Goal: Transaction & Acquisition: Purchase product/service

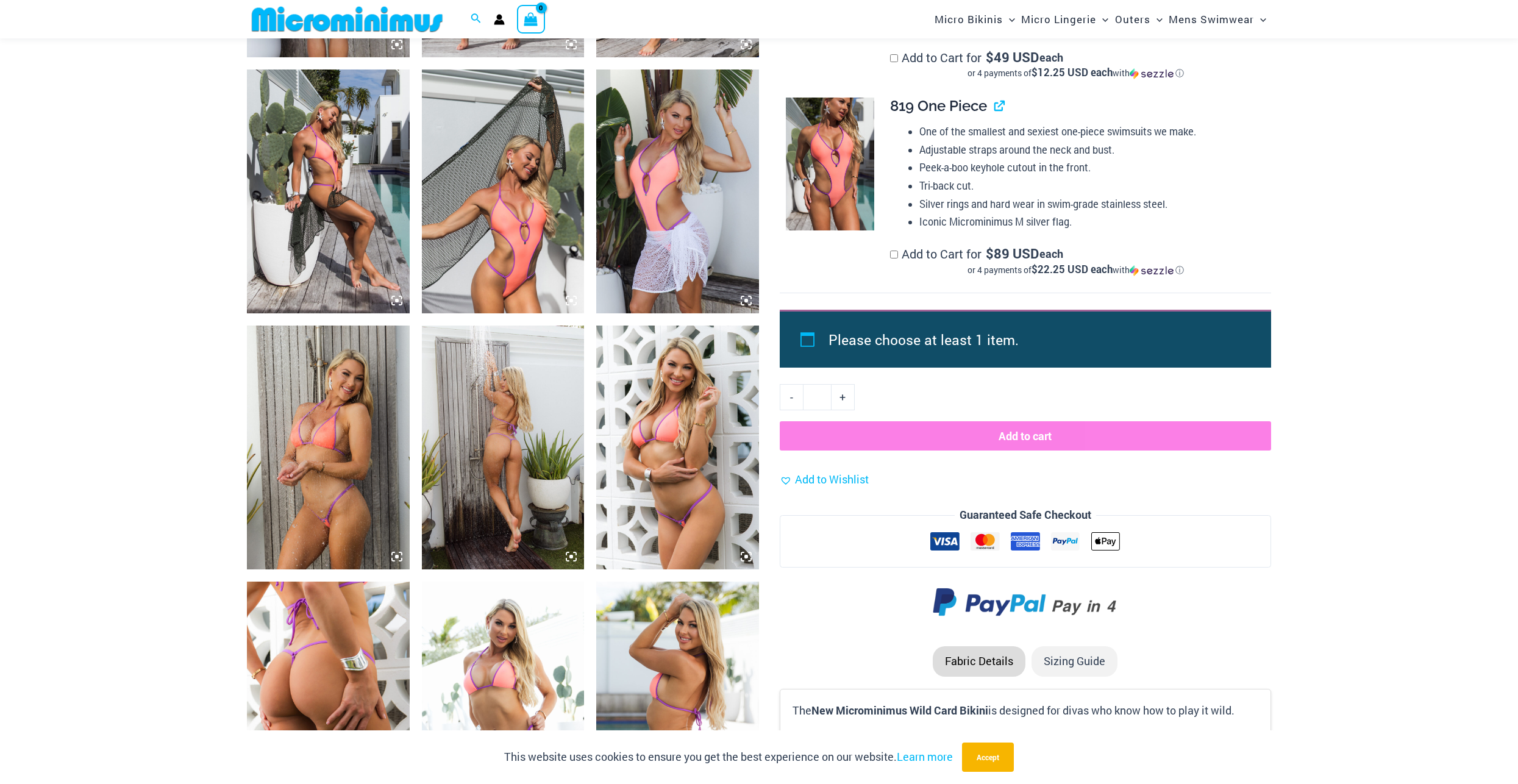
scroll to position [1106, 0]
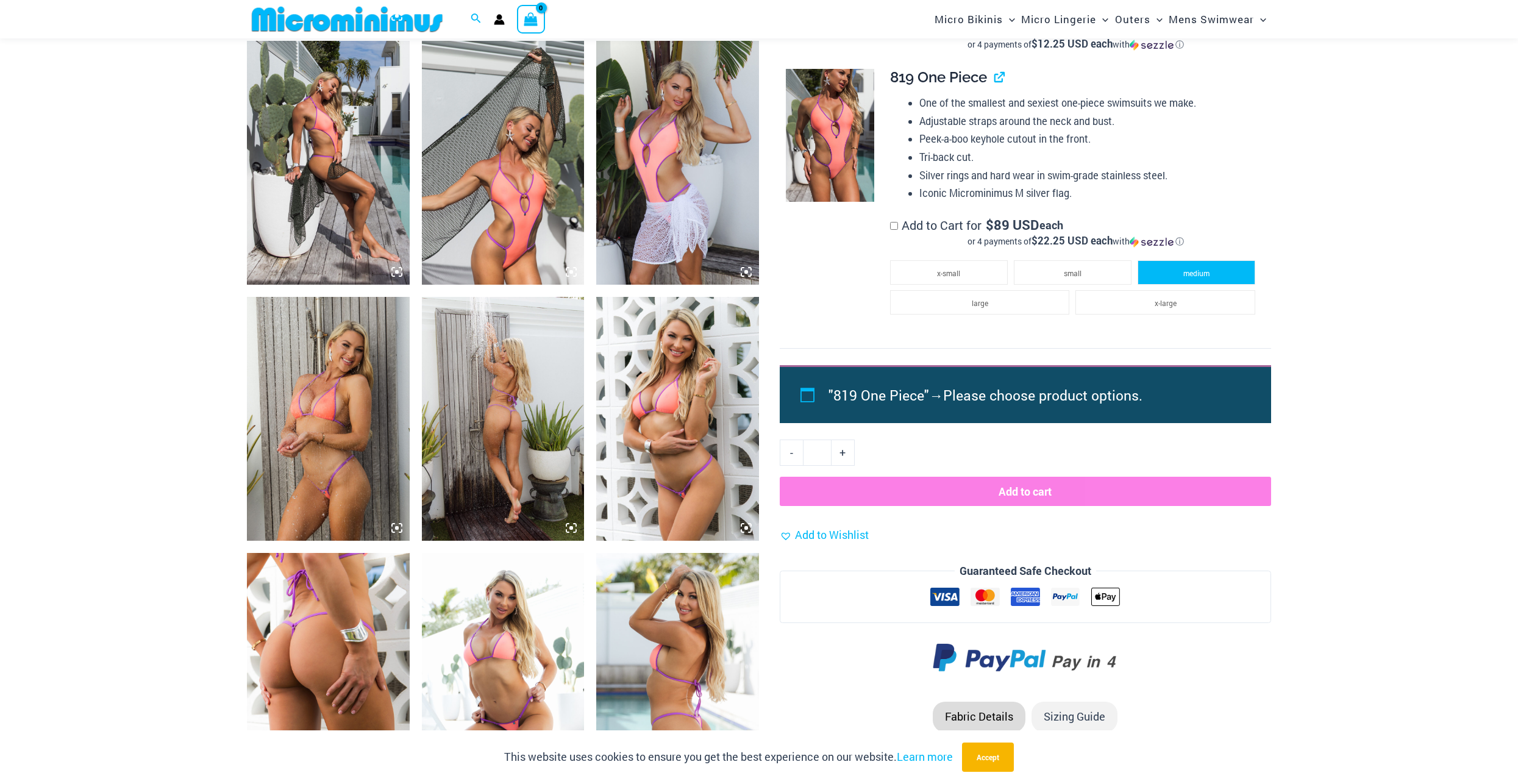
click at [1208, 274] on span "medium" at bounding box center [1196, 273] width 26 height 10
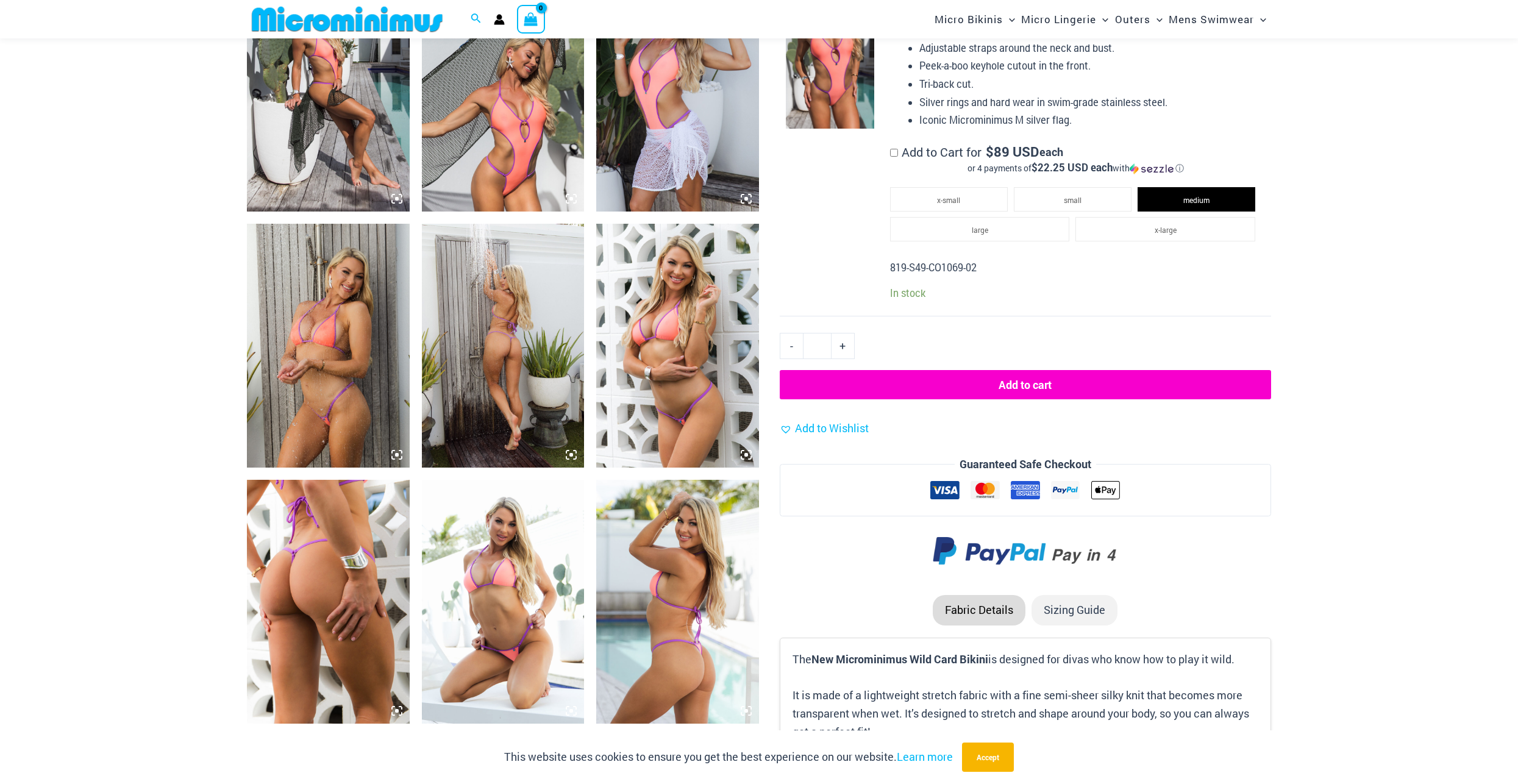
scroll to position [1208, 0]
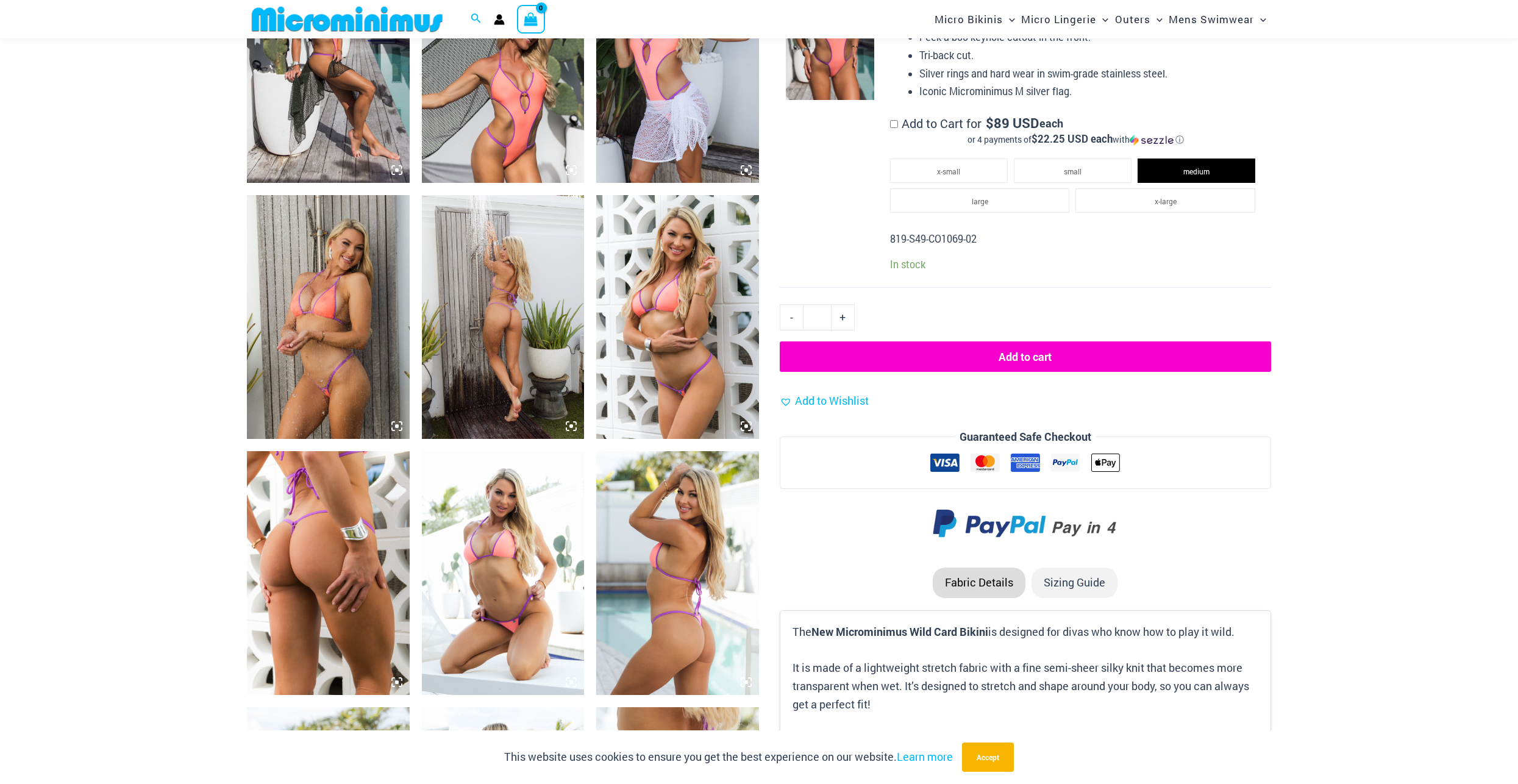
click at [1031, 353] on button "Add to cart" at bounding box center [1025, 356] width 492 height 30
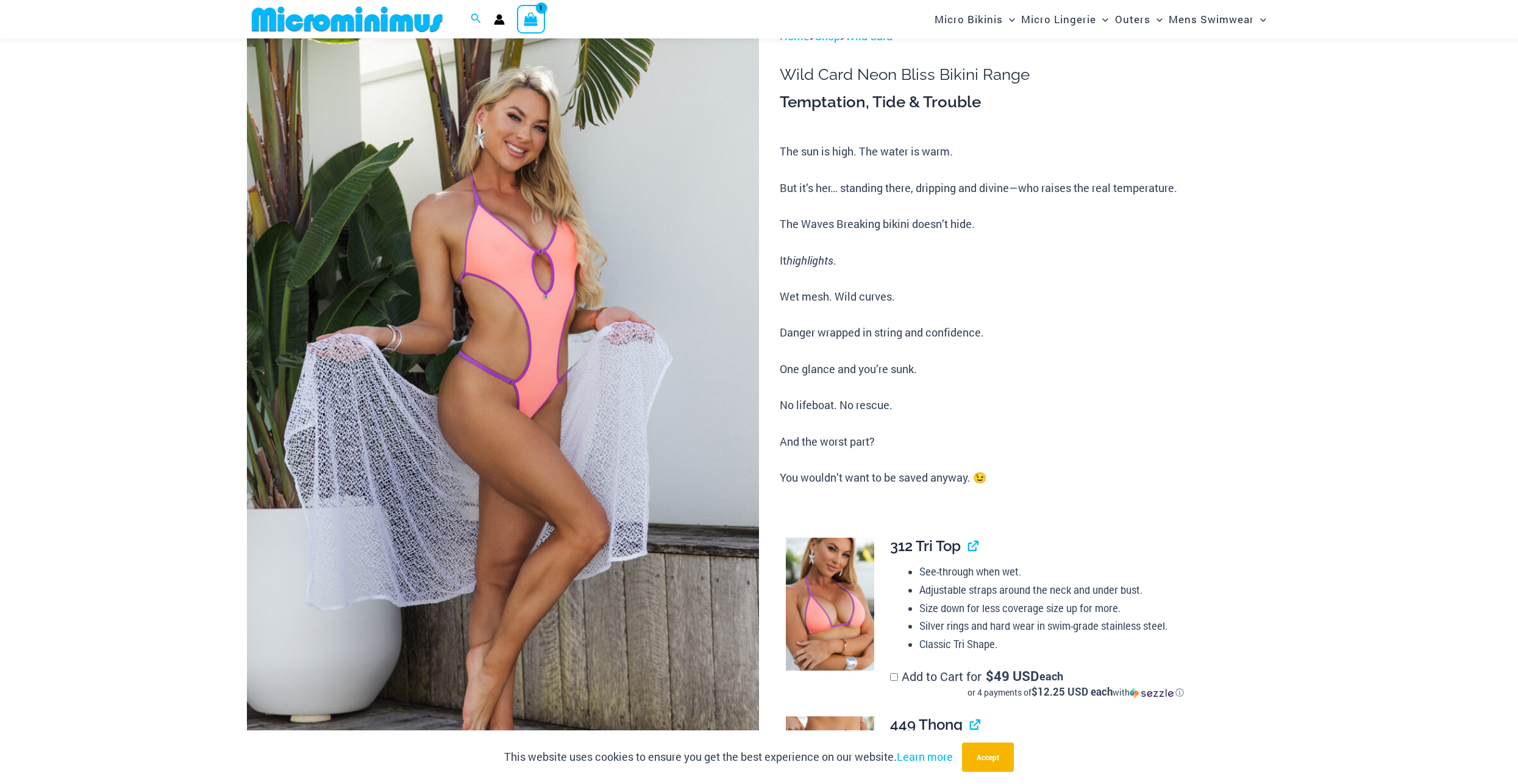
scroll to position [0, 0]
